Goal: Find specific page/section: Find specific page/section

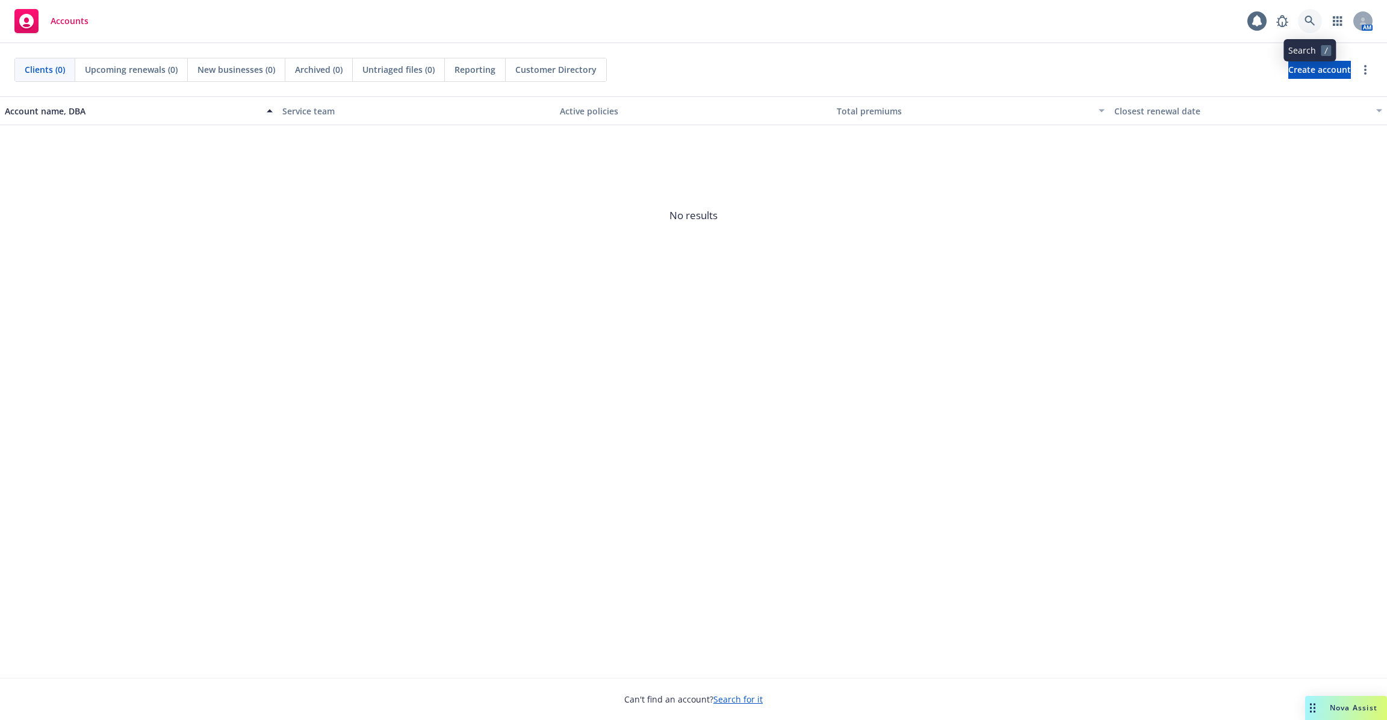
click at [1310, 13] on link at bounding box center [1310, 21] width 24 height 24
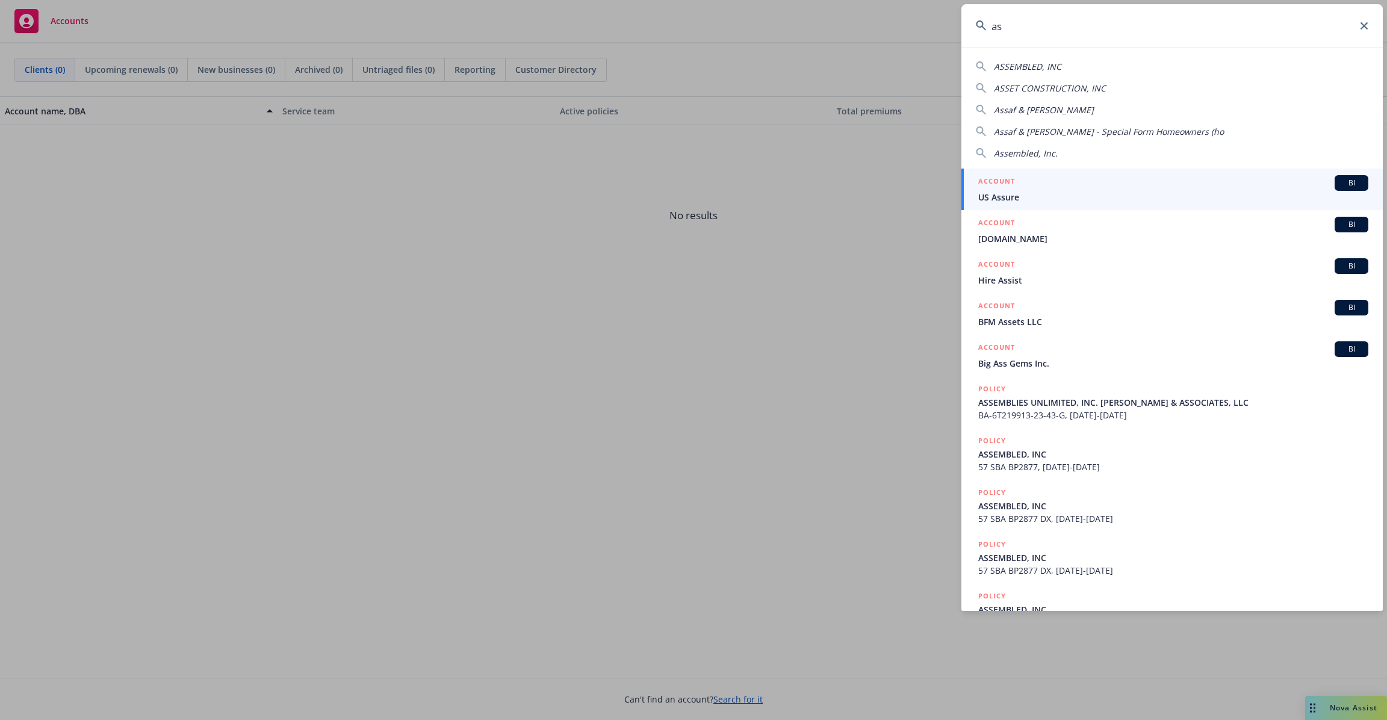
type input "a"
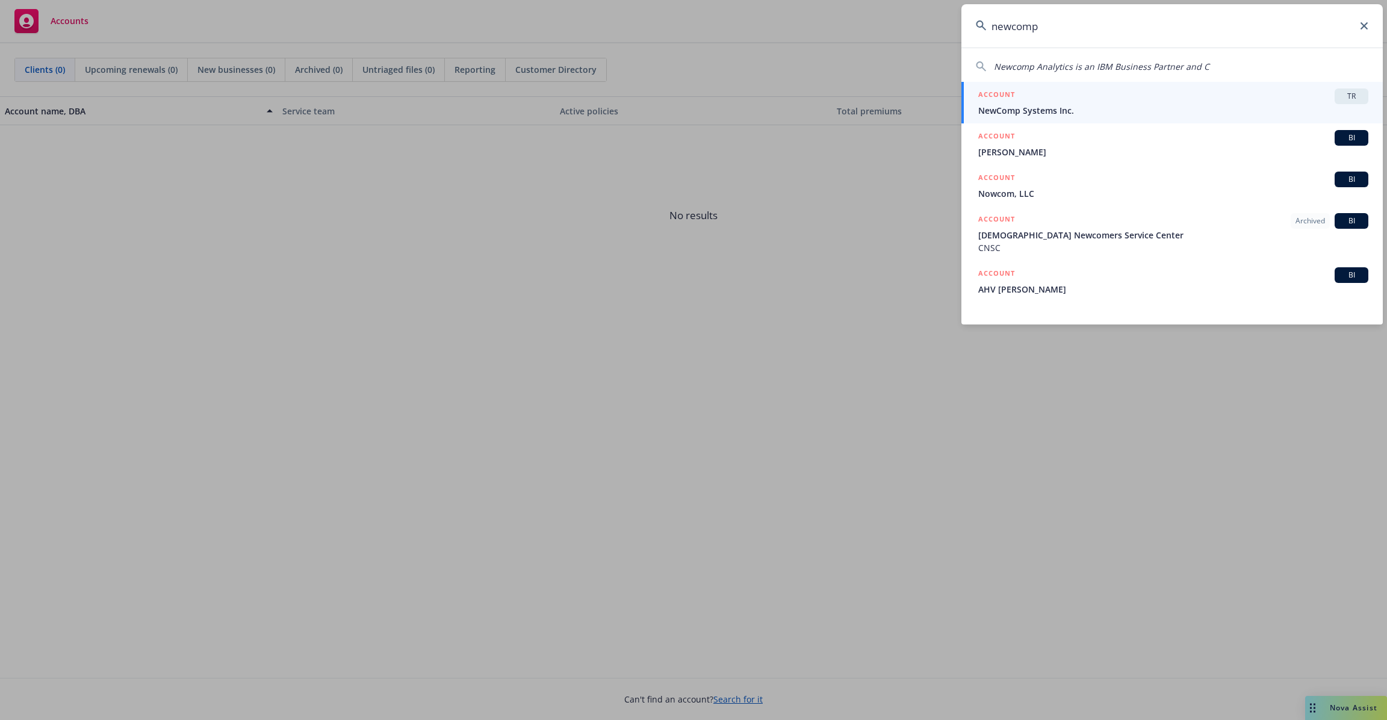
type input "newcomp"
click at [1183, 96] on div "ACCOUNT TR" at bounding box center [1173, 97] width 390 height 16
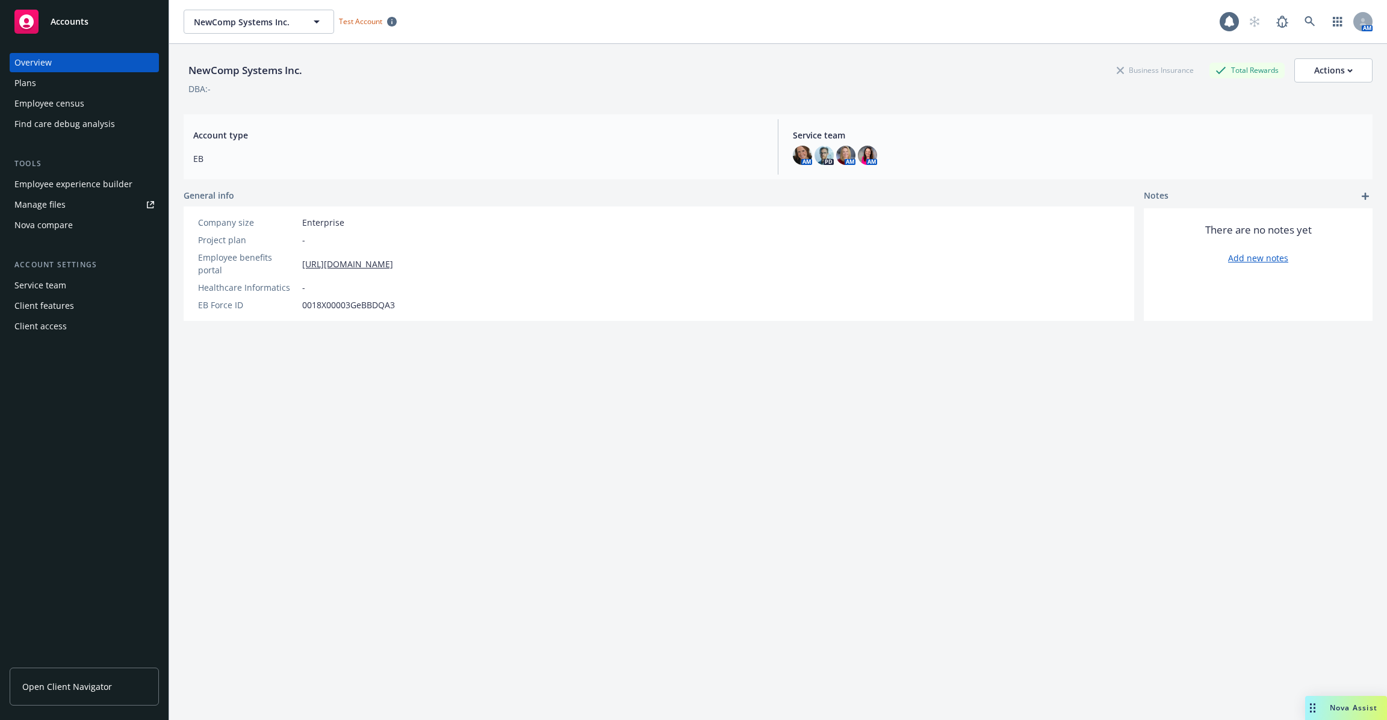
click at [104, 184] on div "Employee experience builder" at bounding box center [73, 184] width 118 height 19
click at [338, 258] on link "[URL][DOMAIN_NAME]" at bounding box center [347, 264] width 91 height 13
